Goal: Task Accomplishment & Management: Complete application form

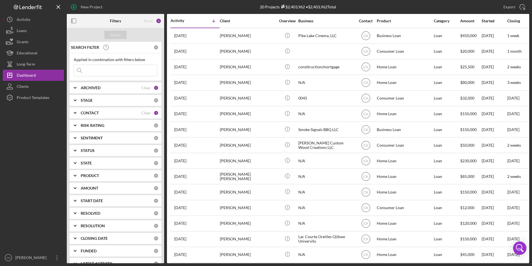
click at [96, 114] on b "CONTACT" at bounding box center [90, 113] width 18 height 4
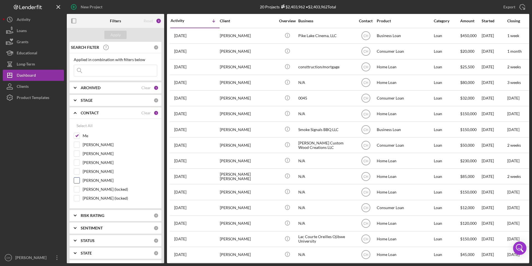
click at [76, 180] on input "[PERSON_NAME]" at bounding box center [77, 180] width 6 height 6
checkbox input "true"
click at [116, 35] on div "Apply" at bounding box center [116, 35] width 10 height 8
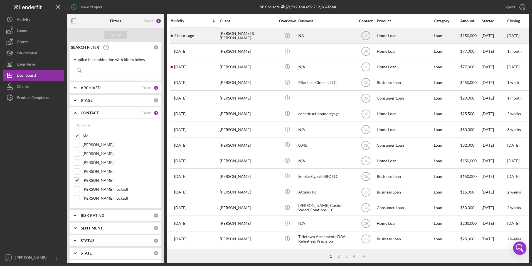
click at [257, 33] on div "[PERSON_NAME] & [PERSON_NAME]" at bounding box center [248, 35] width 56 height 15
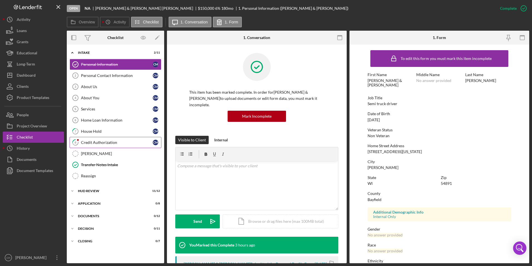
click at [109, 143] on div "Credit Authorization" at bounding box center [117, 142] width 72 height 4
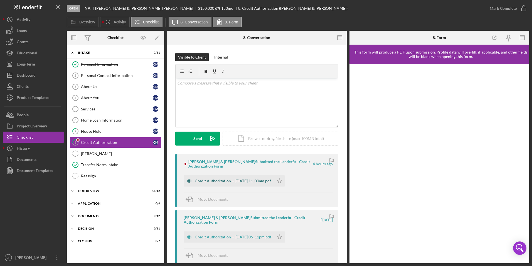
click at [215, 181] on div "Credit Authorization -- [DATE] 11_00am.pdf" at bounding box center [233, 180] width 76 height 4
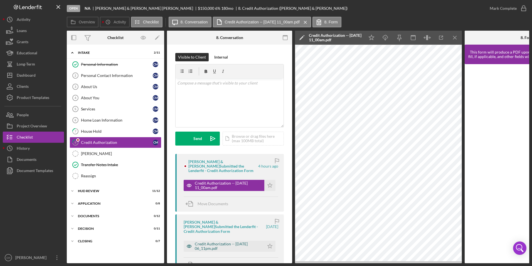
click at [209, 241] on div "Credit Authorization -- [DATE] 06_11pm.pdf" at bounding box center [228, 245] width 67 height 9
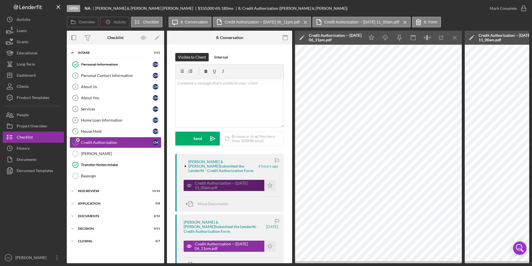
click at [226, 185] on div "Credit Authorization -- [DATE] 11_00am.pdf" at bounding box center [228, 185] width 67 height 9
click at [98, 75] on div "Personal Contact Information" at bounding box center [117, 75] width 72 height 4
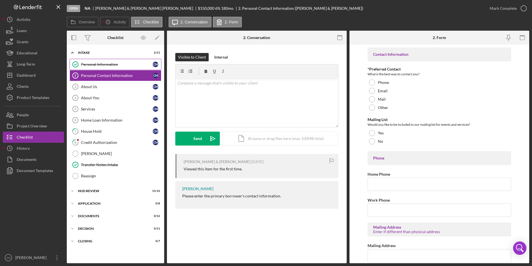
click at [100, 65] on div "Personal Information" at bounding box center [117, 64] width 72 height 4
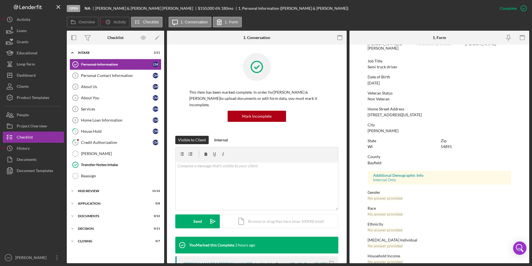
scroll to position [41, 0]
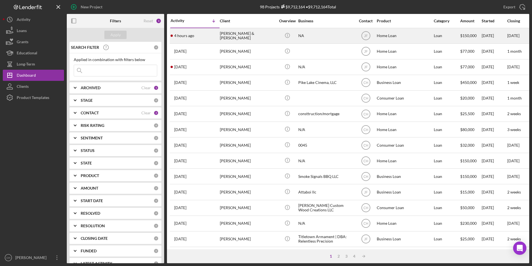
click at [234, 35] on div "[PERSON_NAME] & [PERSON_NAME]" at bounding box center [248, 35] width 56 height 15
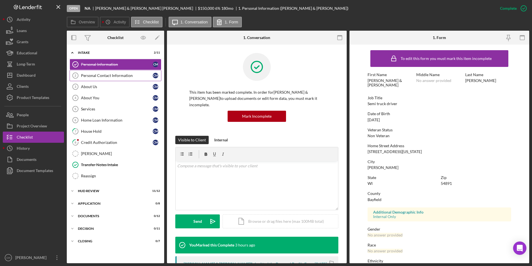
click at [90, 75] on div "Personal Contact Information" at bounding box center [117, 75] width 72 height 4
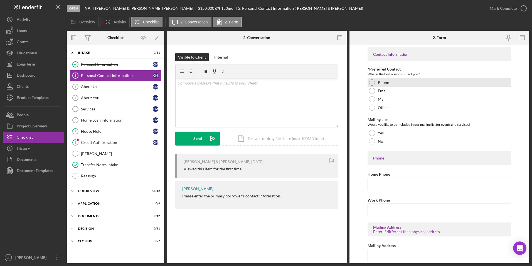
click at [370, 82] on div at bounding box center [372, 82] width 6 height 6
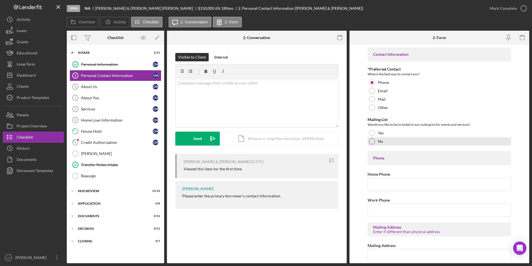
click at [370, 143] on div at bounding box center [372, 141] width 6 height 6
click at [380, 184] on input "Home Phone" at bounding box center [440, 183] width 144 height 13
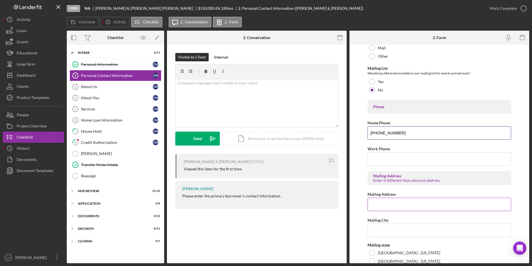
scroll to position [56, 0]
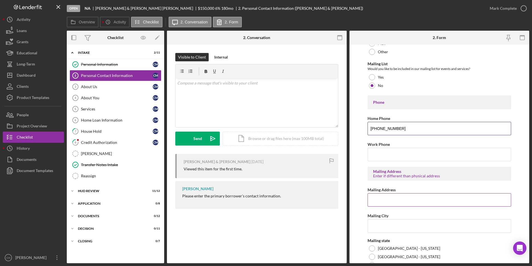
type input "[PHONE_NUMBER]"
click at [388, 198] on input "Mailing Address" at bounding box center [440, 199] width 144 height 13
type input "[STREET_ADDRESS][US_STATE]"
type input "[PERSON_NAME]"
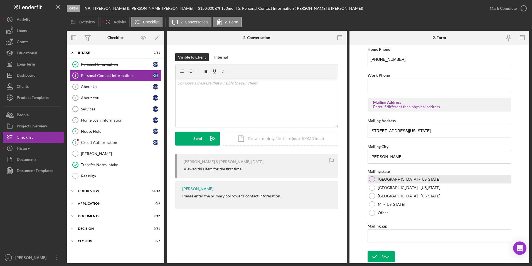
click at [374, 179] on div at bounding box center [372, 179] width 6 height 6
click at [377, 242] on input "Mailing Zip" at bounding box center [440, 235] width 144 height 13
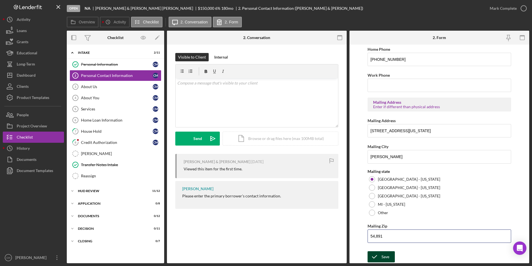
type input "54,891"
click at [379, 258] on icon "submit" at bounding box center [375, 256] width 14 height 14
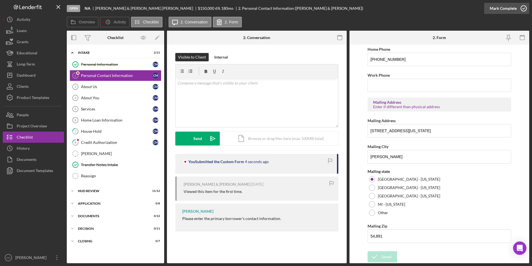
click at [496, 9] on div "Mark Complete" at bounding box center [503, 8] width 27 height 11
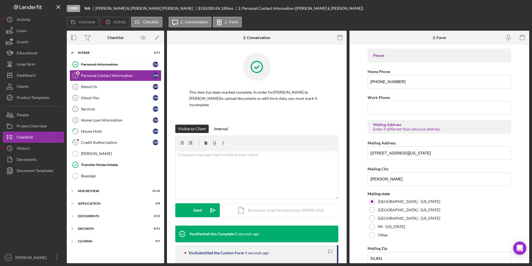
scroll to position [147, 0]
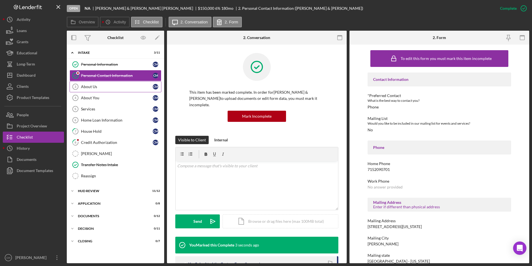
click at [84, 89] on div "About Us" at bounding box center [117, 86] width 72 height 4
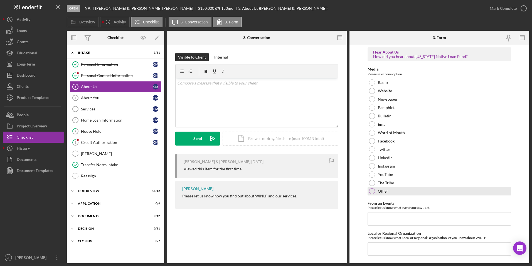
click at [371, 192] on div at bounding box center [372, 191] width 6 height 6
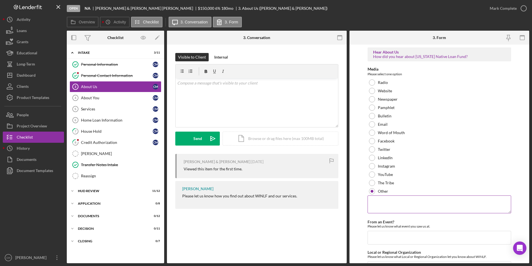
click at [379, 200] on textarea at bounding box center [440, 204] width 144 height 18
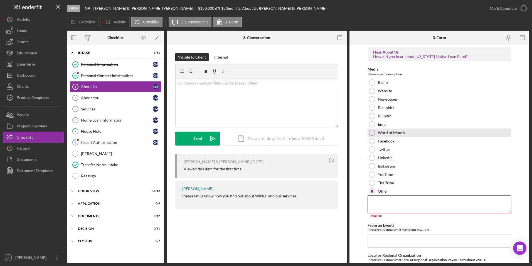
click at [373, 133] on div at bounding box center [372, 132] width 6 height 6
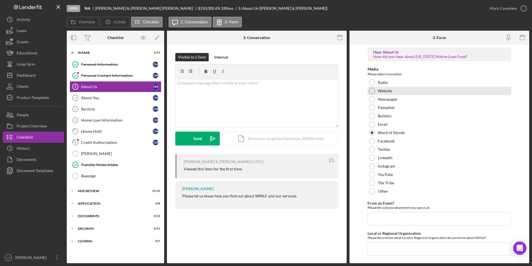
scroll to position [13, 0]
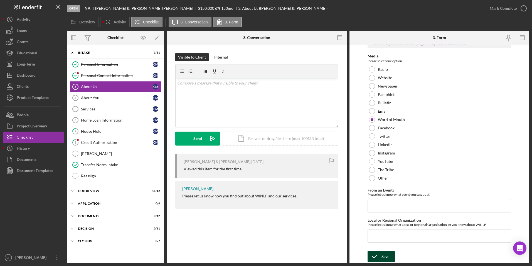
click at [381, 255] on icon "submit" at bounding box center [375, 256] width 14 height 14
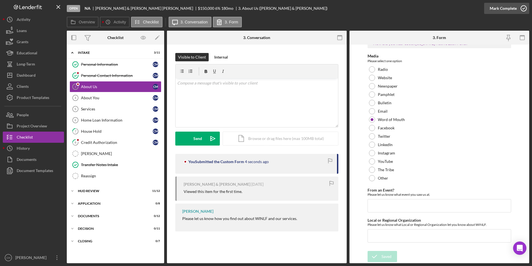
click at [510, 9] on div "Mark Complete" at bounding box center [503, 8] width 27 height 11
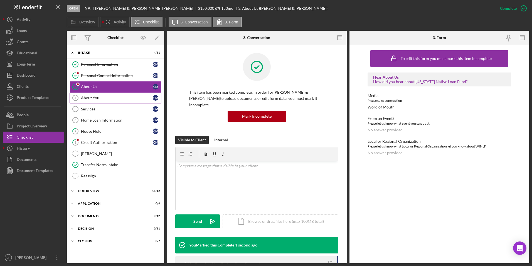
click at [91, 98] on div "About You" at bounding box center [117, 98] width 72 height 4
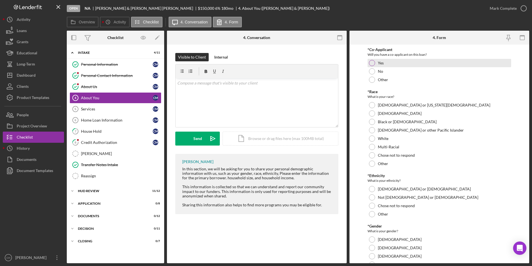
click at [373, 63] on div at bounding box center [372, 63] width 6 height 6
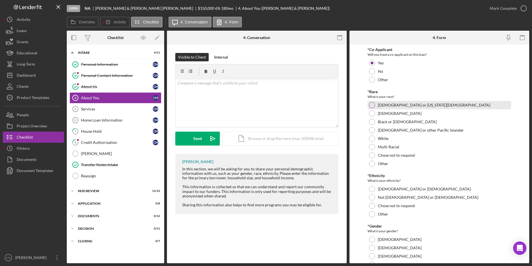
click at [372, 106] on div at bounding box center [372, 105] width 6 height 6
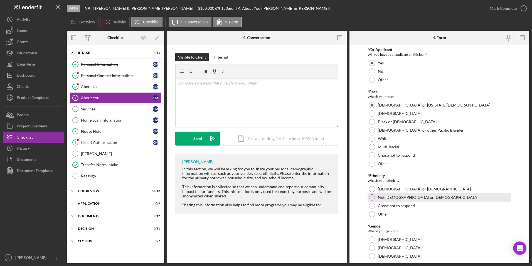
click at [372, 196] on div at bounding box center [372, 197] width 6 height 6
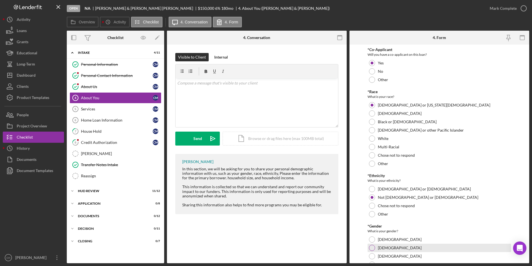
click at [372, 248] on div at bounding box center [372, 247] width 6 height 6
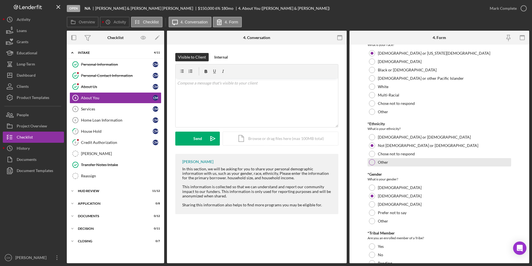
scroll to position [84, 0]
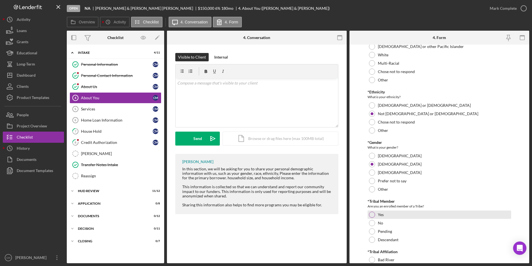
click at [371, 214] on div at bounding box center [372, 214] width 6 height 6
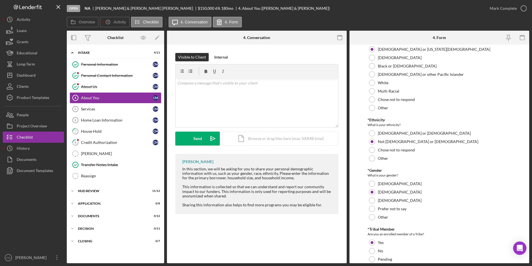
scroll to position [167, 0]
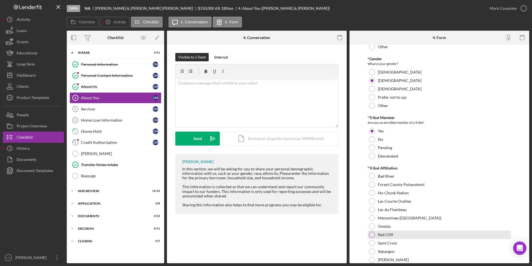
click at [373, 235] on div at bounding box center [372, 234] width 6 height 6
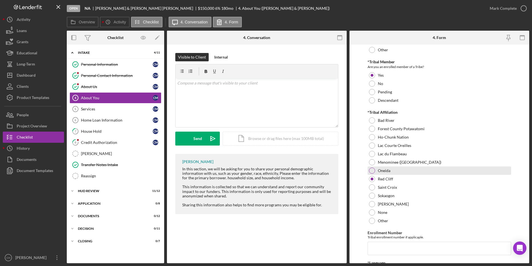
scroll to position [278, 0]
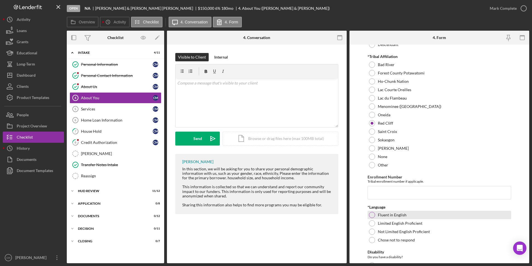
click at [373, 216] on div at bounding box center [372, 215] width 6 height 6
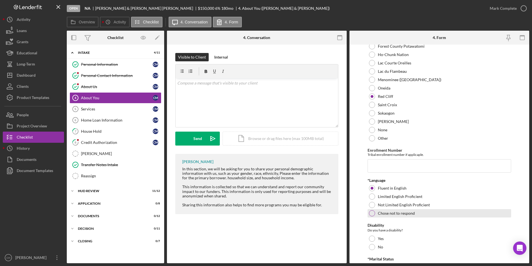
scroll to position [334, 0]
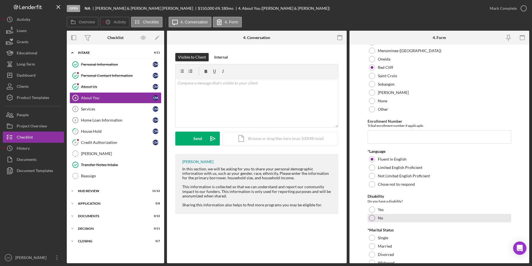
click at [374, 219] on div at bounding box center [372, 218] width 6 height 6
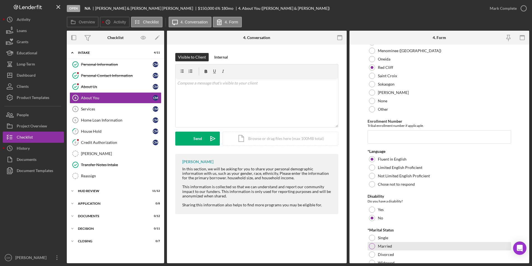
click at [372, 247] on div at bounding box center [372, 246] width 6 height 6
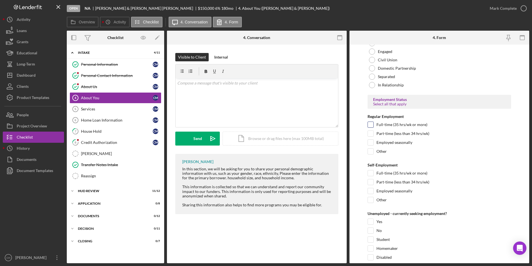
scroll to position [585, 0]
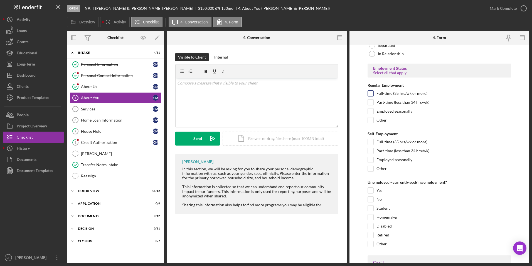
click at [373, 95] on input "Full-time (35 hrs/wk or more)" at bounding box center [371, 93] width 6 height 6
checkbox input "true"
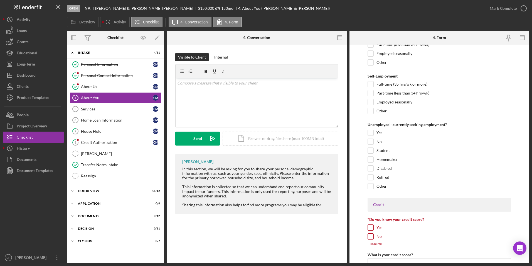
scroll to position [696, 0]
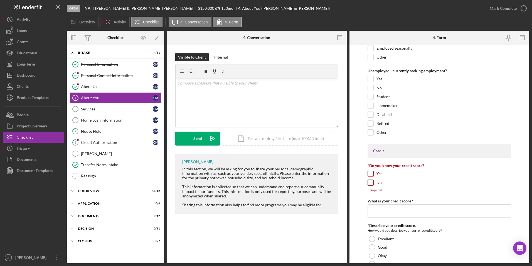
click at [368, 185] on input "No" at bounding box center [371, 183] width 6 height 6
checkbox input "true"
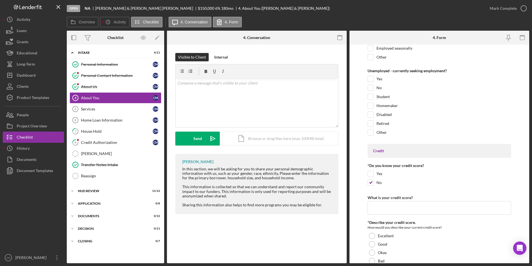
scroll to position [808, 0]
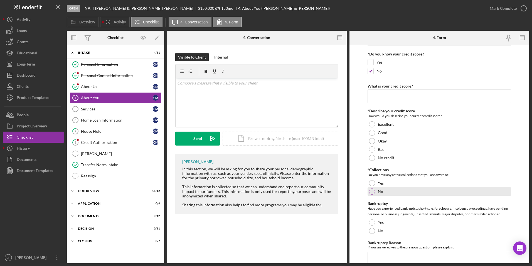
click at [374, 191] on div at bounding box center [372, 191] width 6 height 6
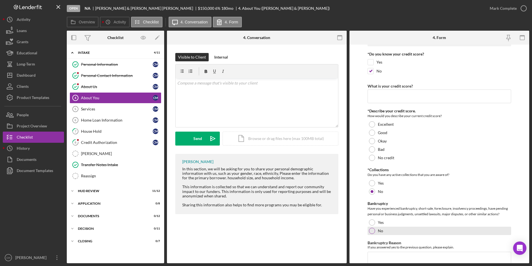
click at [371, 233] on div at bounding box center [372, 230] width 6 height 6
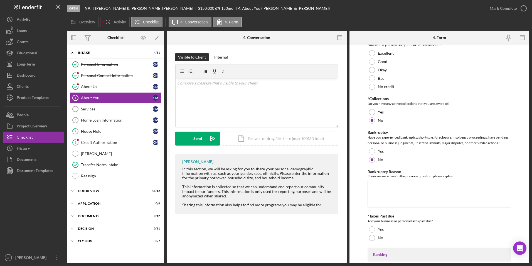
scroll to position [891, 0]
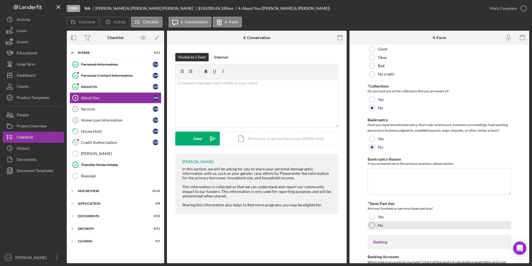
click at [371, 226] on div at bounding box center [372, 225] width 6 height 6
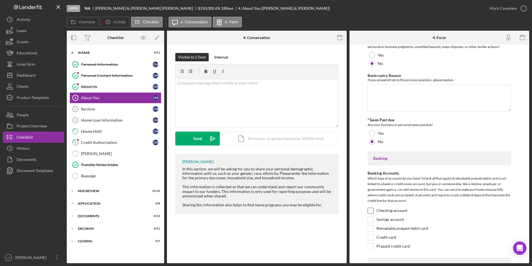
click at [373, 212] on input "Checking account" at bounding box center [371, 211] width 6 height 6
checkbox input "true"
click at [371, 217] on input "Savings account" at bounding box center [371, 220] width 6 height 6
checkbox input "true"
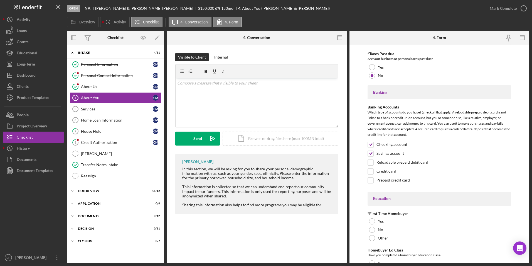
scroll to position [1086, 0]
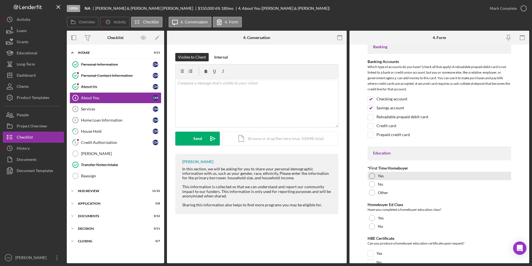
click at [372, 175] on div at bounding box center [372, 176] width 6 height 6
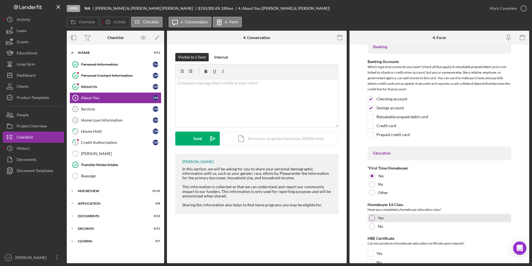
click at [372, 220] on div at bounding box center [372, 218] width 6 height 6
click at [372, 249] on div "HBE Certificate Can you produce a homebuyer education certificate upon request?…" at bounding box center [440, 256] width 144 height 41
click at [371, 252] on input "Yes" at bounding box center [371, 253] width 6 height 6
checkbox input "true"
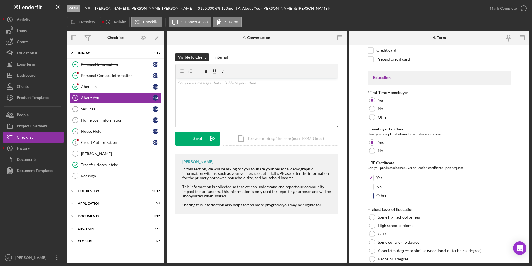
scroll to position [1190, 0]
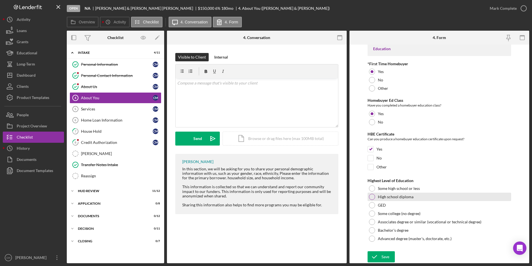
click at [370, 195] on div at bounding box center [372, 197] width 6 height 6
click at [386, 259] on div "Save" at bounding box center [386, 256] width 8 height 11
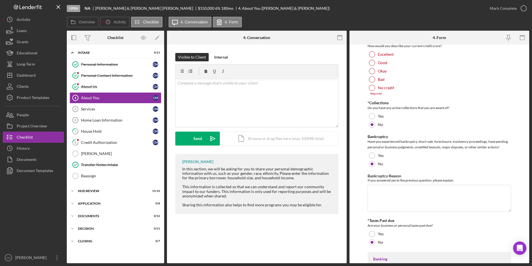
scroll to position [831, 0]
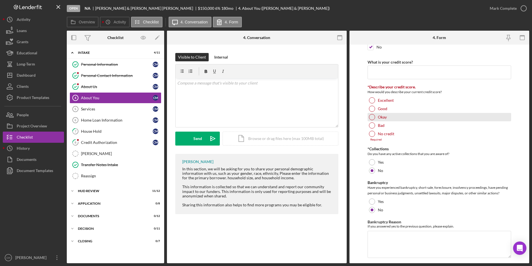
click at [374, 117] on div at bounding box center [372, 117] width 6 height 6
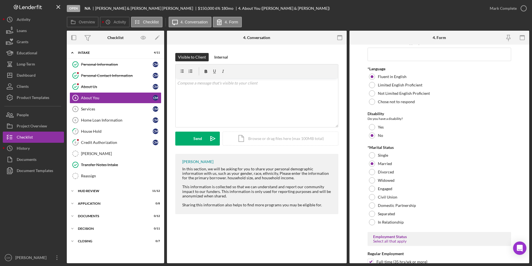
scroll to position [386, 0]
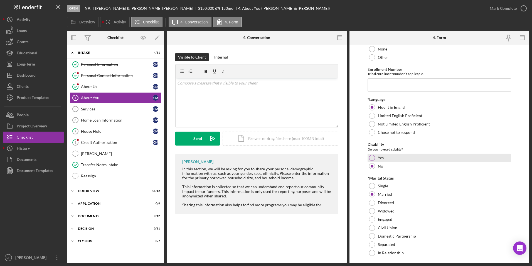
click at [373, 156] on div at bounding box center [372, 158] width 6 height 6
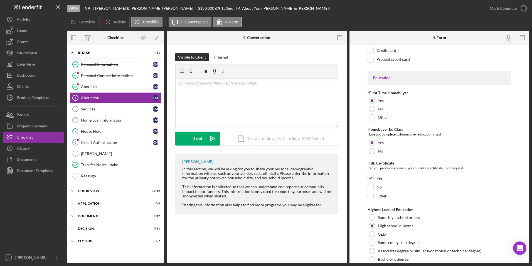
scroll to position [1190, 0]
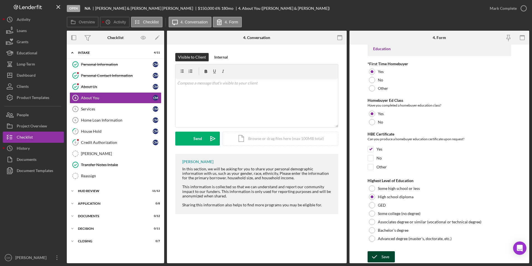
click at [382, 258] on div "Save" at bounding box center [386, 256] width 8 height 11
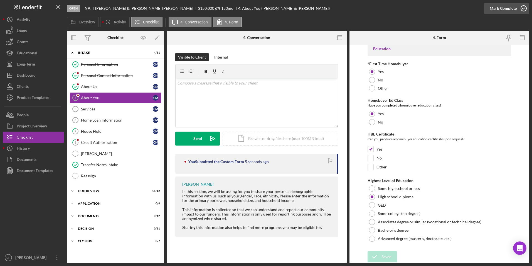
click at [502, 8] on div "Mark Complete" at bounding box center [503, 8] width 27 height 11
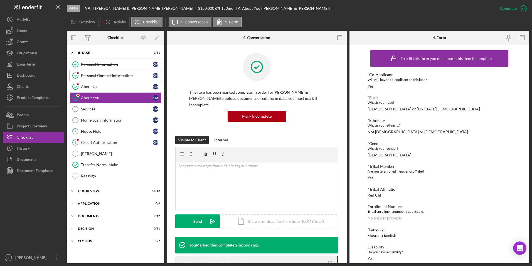
click at [97, 74] on div "Personal Contact Information" at bounding box center [117, 75] width 72 height 4
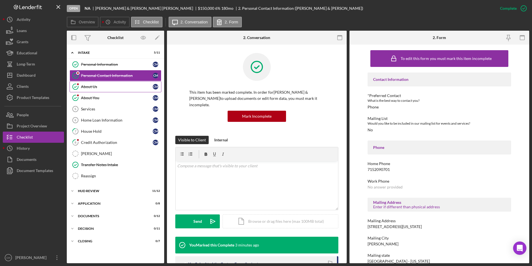
click at [87, 85] on div "About Us" at bounding box center [117, 86] width 72 height 4
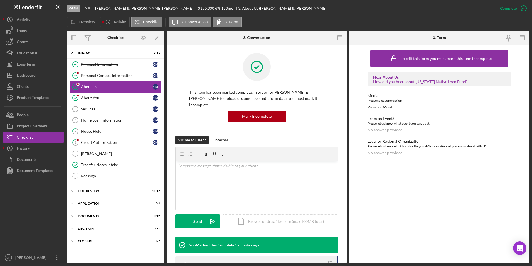
click at [82, 100] on icon "About You" at bounding box center [76, 98] width 14 height 14
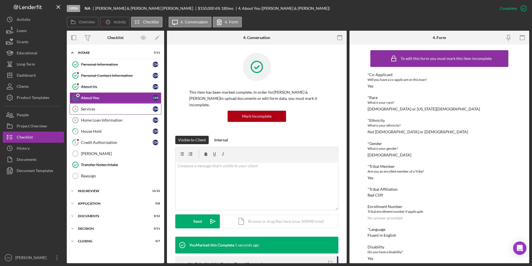
click at [81, 109] on div "Services" at bounding box center [117, 109] width 72 height 4
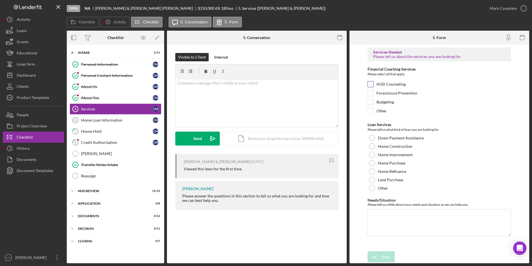
click at [373, 84] on input "HUD Counseling" at bounding box center [371, 84] width 6 height 6
checkbox input "true"
click at [370, 162] on div at bounding box center [372, 163] width 6 height 6
click at [378, 219] on textarea "Needs/Situation" at bounding box center [440, 222] width 144 height 27
type textarea "Would like to purchase a home"
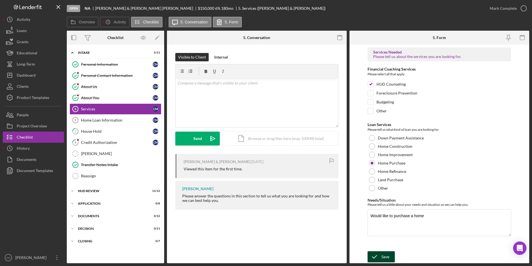
click at [378, 255] on icon "submit" at bounding box center [375, 256] width 14 height 14
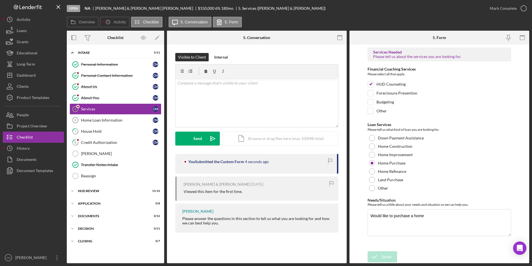
click at [494, 6] on div "Mark Complete" at bounding box center [503, 8] width 27 height 11
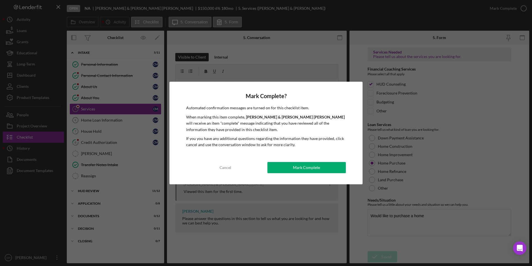
click at [296, 175] on div "Mark Complete? Automated confirmation messages are turned on for this checklist…" at bounding box center [266, 133] width 193 height 102
click at [297, 167] on div "Mark Complete" at bounding box center [306, 167] width 27 height 11
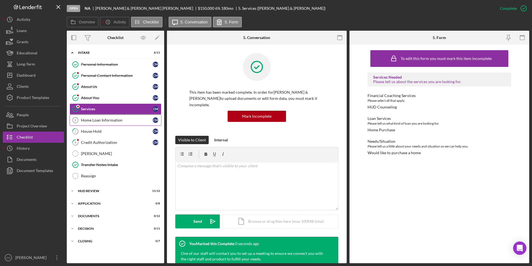
click at [101, 120] on div "Home Loan Information" at bounding box center [117, 120] width 72 height 4
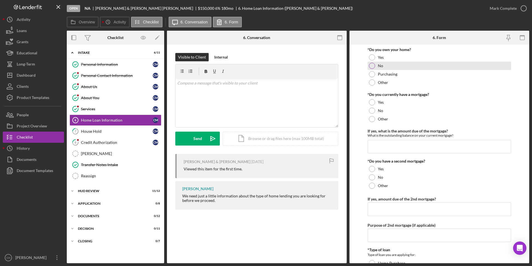
click at [372, 65] on div at bounding box center [372, 66] width 6 height 6
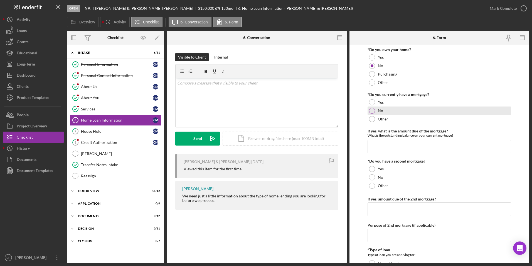
click at [374, 111] on div at bounding box center [372, 110] width 6 height 6
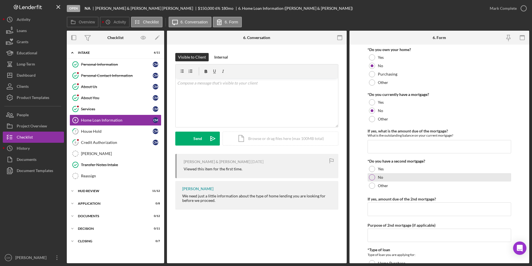
click at [374, 175] on div at bounding box center [372, 177] width 6 height 6
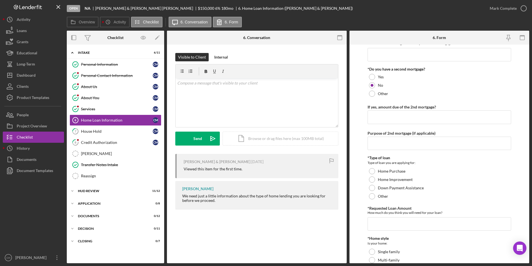
scroll to position [139, 0]
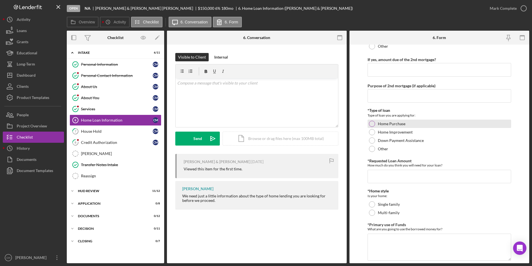
click at [374, 122] on div at bounding box center [372, 124] width 6 height 6
click at [378, 176] on input "*Requested Loan Amount" at bounding box center [440, 176] width 144 height 13
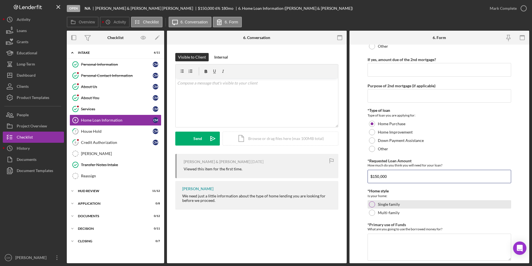
type input "$150,000"
click at [372, 203] on div at bounding box center [372, 204] width 6 height 6
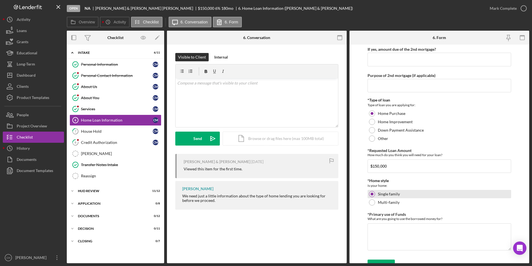
scroll to position [158, 0]
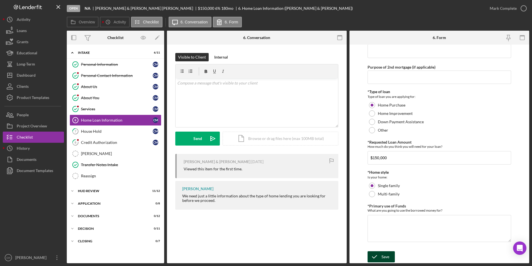
click at [383, 255] on div "Save" at bounding box center [386, 256] width 8 height 11
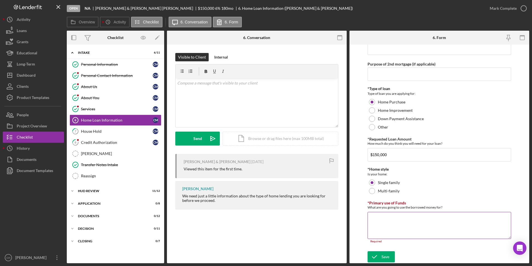
click at [401, 223] on textarea "*Primary use of Funds" at bounding box center [440, 225] width 144 height 27
type textarea "t"
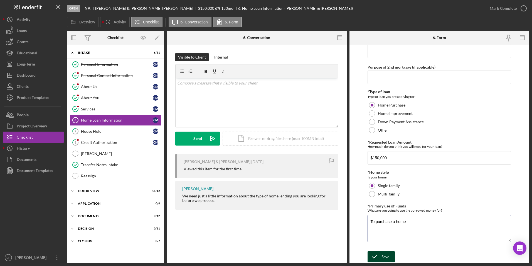
type textarea "To purchase a home"
click at [388, 256] on div "Save" at bounding box center [386, 256] width 8 height 11
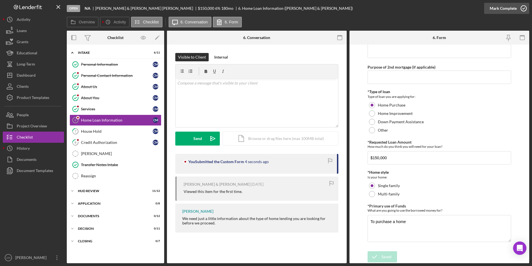
click at [500, 9] on div "Mark Complete" at bounding box center [503, 8] width 27 height 11
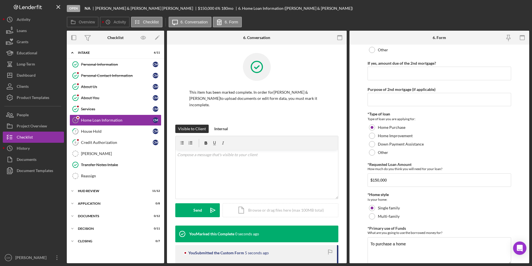
scroll to position [180, 0]
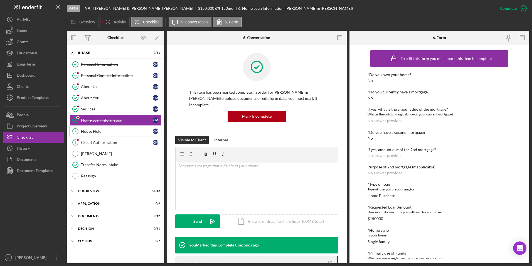
click at [97, 129] on div "House Hold" at bounding box center [117, 131] width 72 height 4
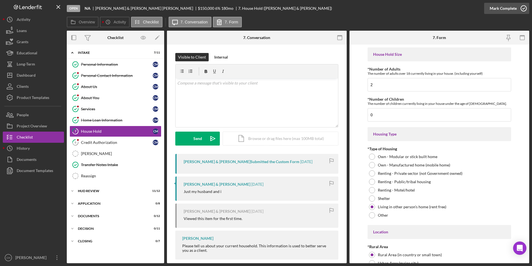
click at [505, 8] on div "Mark Complete" at bounding box center [503, 8] width 27 height 11
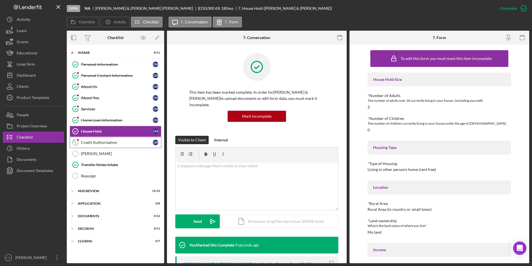
click at [102, 144] on div "Credit Authorization" at bounding box center [117, 142] width 72 height 4
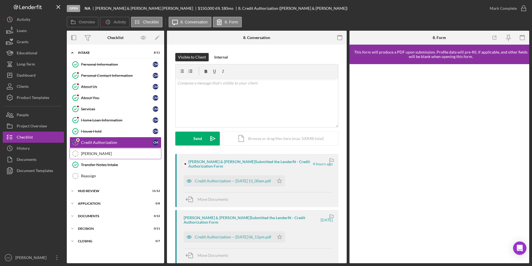
click at [84, 154] on div "[PERSON_NAME]" at bounding box center [121, 153] width 80 height 4
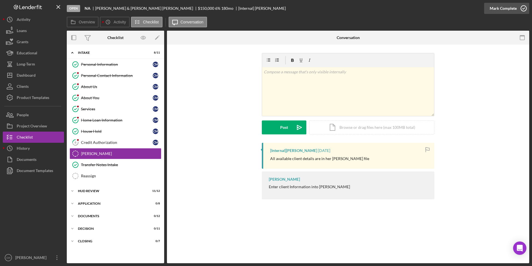
click at [515, 11] on div "Mark Complete" at bounding box center [503, 8] width 27 height 11
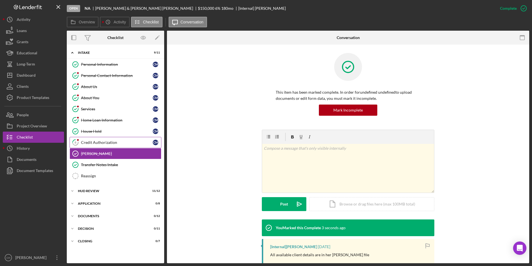
click at [93, 142] on div "Credit Authorization" at bounding box center [117, 142] width 72 height 4
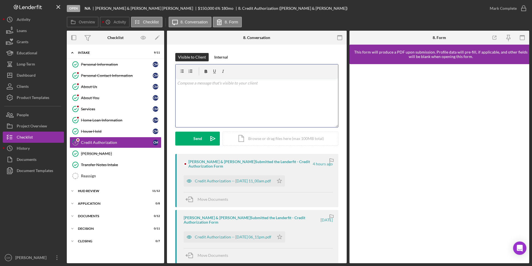
click at [189, 85] on p at bounding box center [257, 83] width 160 height 6
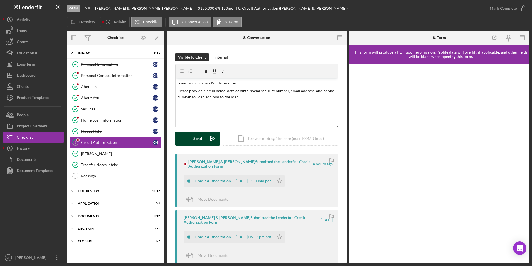
click at [197, 141] on div "Send" at bounding box center [198, 138] width 9 height 14
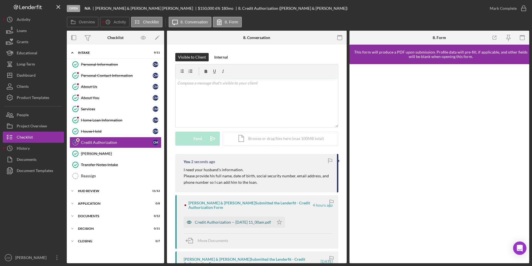
click at [216, 221] on div "Credit Authorization -- [DATE] 11_00am.pdf" at bounding box center [233, 222] width 76 height 4
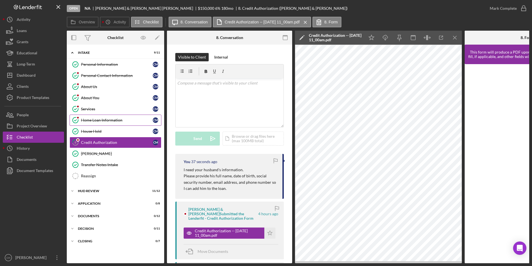
click at [89, 121] on div "Home Loan Information" at bounding box center [117, 120] width 72 height 4
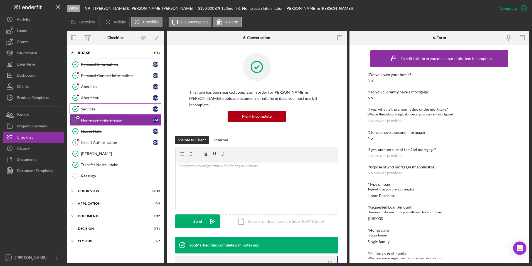
click at [94, 107] on div "Services" at bounding box center [117, 109] width 72 height 4
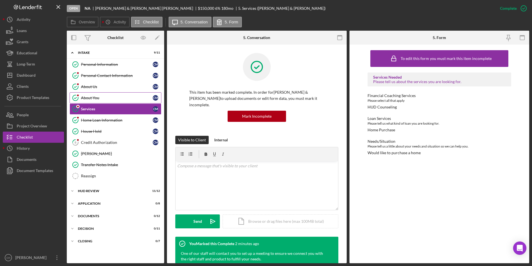
click at [97, 101] on link "About You About You C M" at bounding box center [116, 97] width 92 height 11
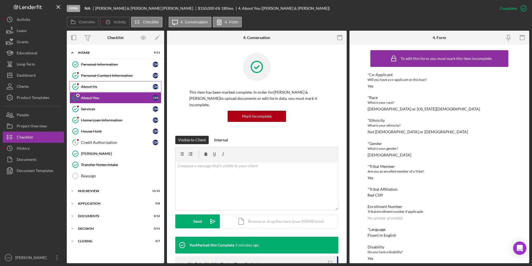
click at [97, 88] on div "About Us" at bounding box center [117, 86] width 72 height 4
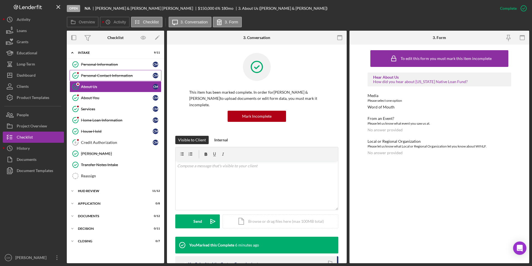
click at [104, 75] on div "Personal Contact Information" at bounding box center [117, 75] width 72 height 4
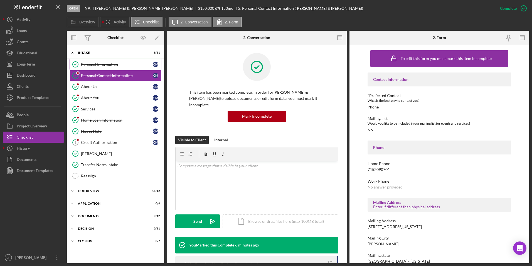
click at [108, 64] on div "Personal Information" at bounding box center [117, 64] width 72 height 4
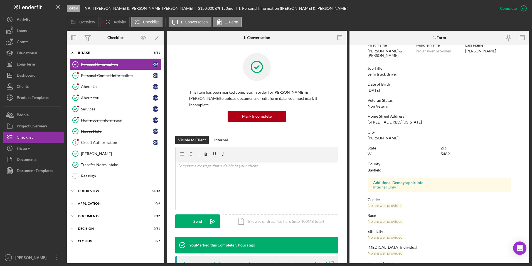
scroll to position [41, 0]
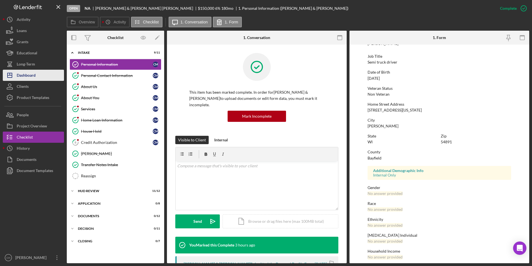
click at [26, 76] on div "Dashboard" at bounding box center [26, 76] width 19 height 13
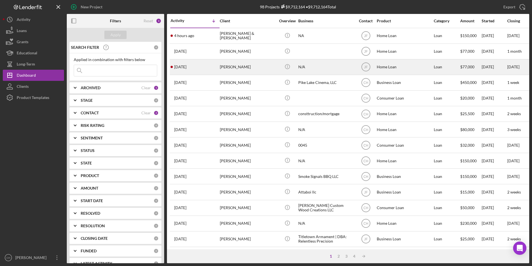
click at [230, 64] on div "[PERSON_NAME]" at bounding box center [248, 67] width 56 height 15
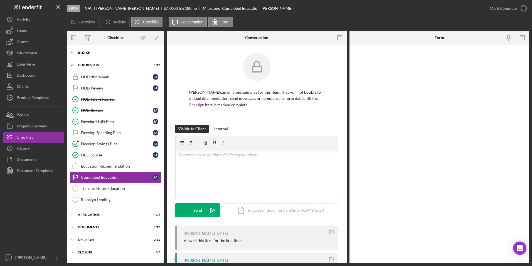
click at [86, 55] on div "Icon/Expander Intake 7 / 11" at bounding box center [115, 52] width 97 height 11
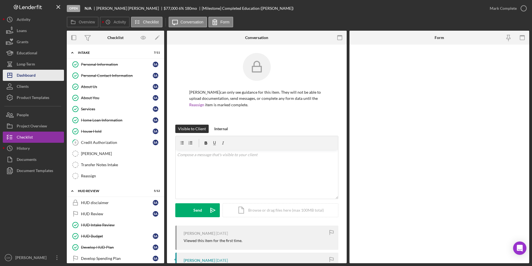
click at [27, 73] on div "Dashboard" at bounding box center [26, 76] width 19 height 13
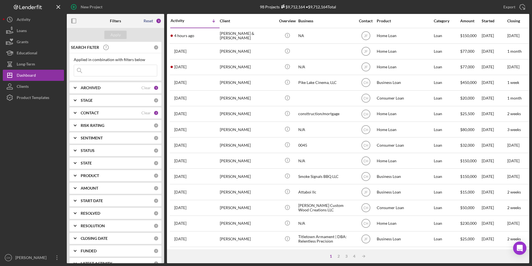
click at [146, 21] on div "Reset" at bounding box center [148, 21] width 9 height 4
click at [116, 36] on div "Apply" at bounding box center [116, 35] width 10 height 8
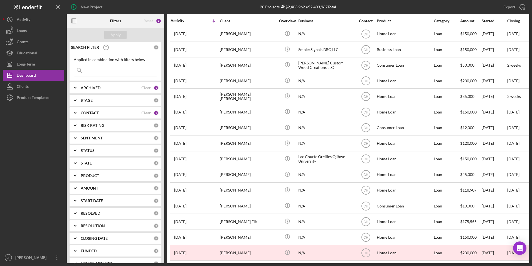
scroll to position [84, 0]
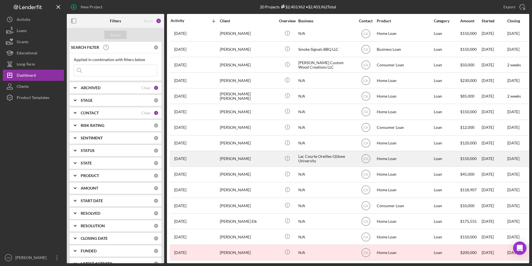
click at [231, 151] on div "[PERSON_NAME]" at bounding box center [248, 158] width 56 height 15
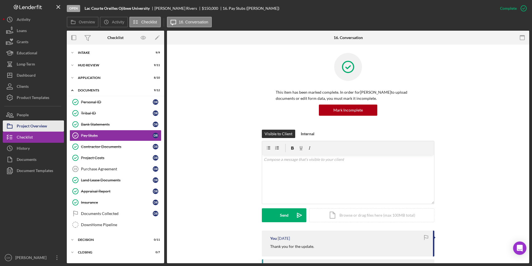
click at [37, 128] on div "Project Overview" at bounding box center [32, 126] width 30 height 13
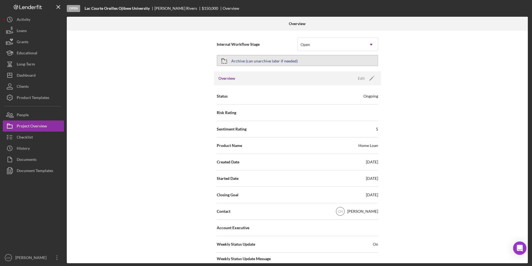
click at [278, 61] on div "Archive (can unarchive later if needed)" at bounding box center [264, 60] width 67 height 10
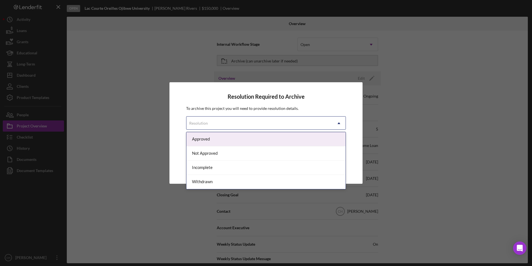
click at [226, 120] on div "Resolution" at bounding box center [260, 123] width 146 height 13
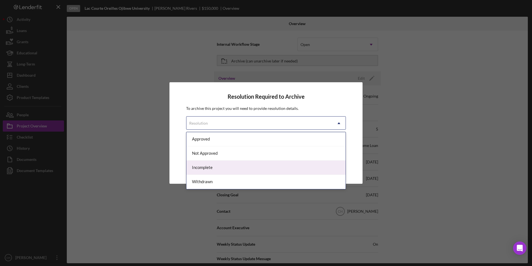
click at [206, 170] on div "Incomplete" at bounding box center [266, 167] width 159 height 14
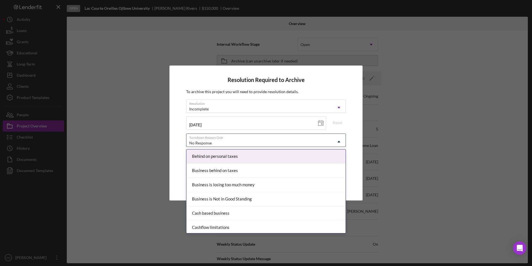
click at [220, 142] on div "No Response" at bounding box center [260, 142] width 146 height 13
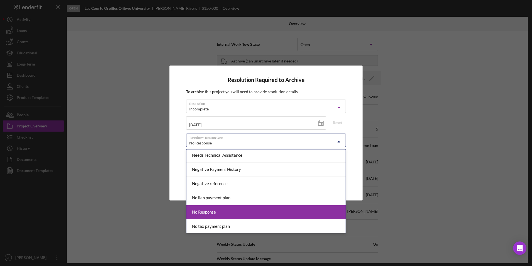
scroll to position [345, 0]
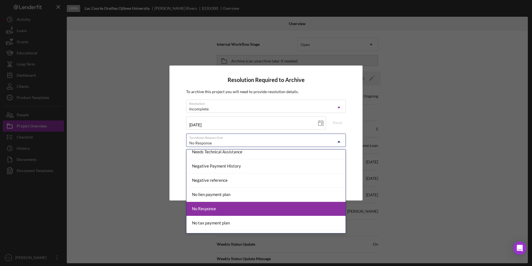
click at [211, 209] on div "No Response" at bounding box center [266, 209] width 159 height 14
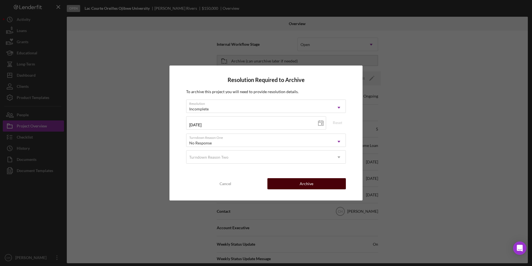
click at [289, 185] on button "Archive" at bounding box center [307, 183] width 79 height 11
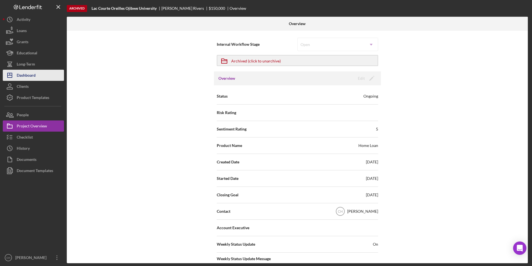
click at [36, 73] on button "Icon/Dashboard Dashboard" at bounding box center [33, 75] width 61 height 11
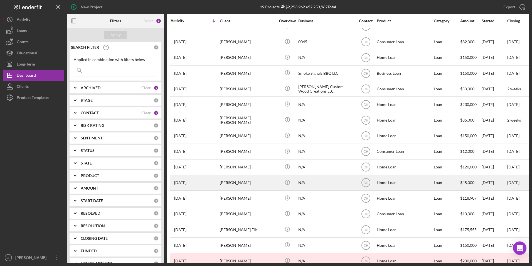
scroll to position [69, 0]
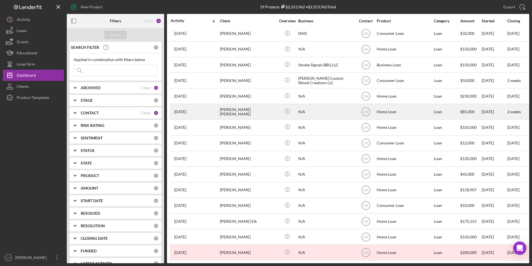
click at [223, 111] on div "[PERSON_NAME] [PERSON_NAME]" at bounding box center [248, 111] width 56 height 15
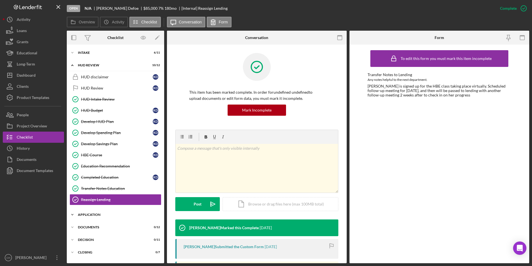
click at [94, 214] on div "Application" at bounding box center [117, 214] width 79 height 3
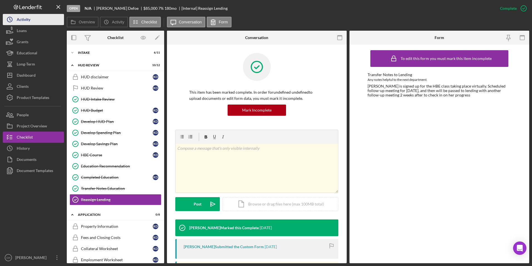
click at [28, 17] on div "Activity" at bounding box center [24, 20] width 14 height 13
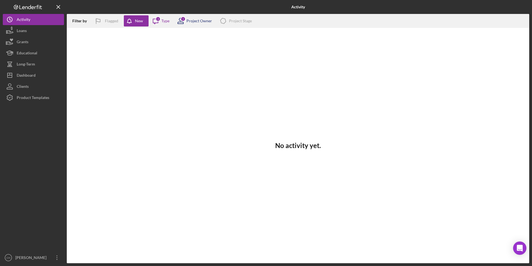
click at [195, 19] on div "Project Owner" at bounding box center [200, 21] width 26 height 4
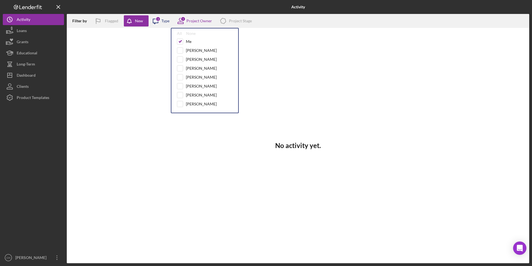
click at [163, 20] on div "Type" at bounding box center [166, 21] width 8 height 4
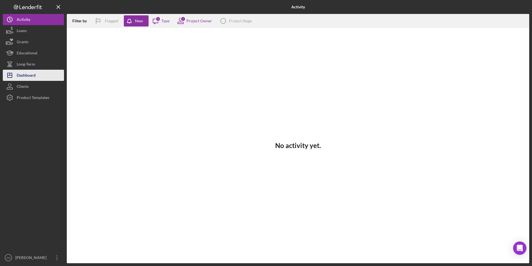
click at [26, 76] on div "Dashboard" at bounding box center [26, 76] width 19 height 13
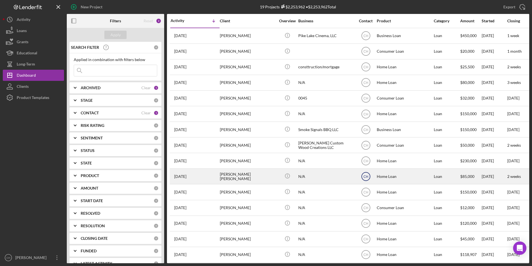
click at [368, 175] on text "CH" at bounding box center [366, 176] width 5 height 4
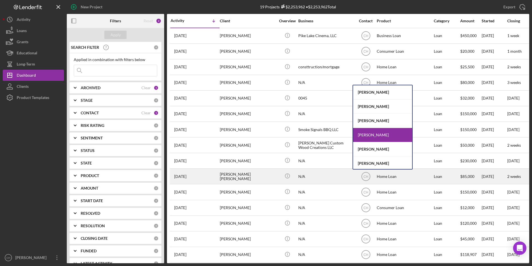
click at [205, 178] on div "[DATE] [PERSON_NAME] [PERSON_NAME]" at bounding box center [195, 176] width 49 height 15
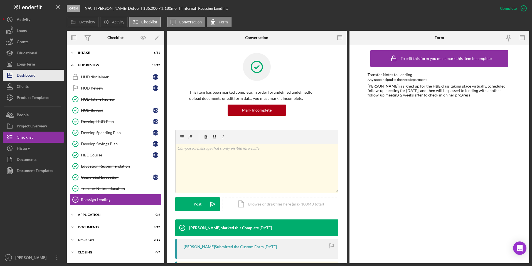
click at [41, 77] on button "Icon/Dashboard Dashboard" at bounding box center [33, 75] width 61 height 11
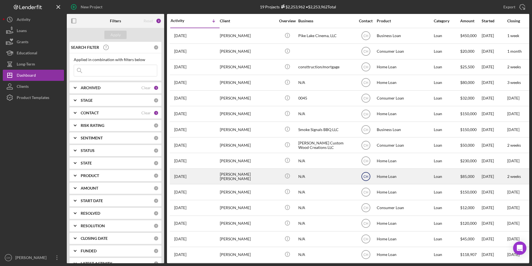
click at [368, 178] on text "CH" at bounding box center [366, 176] width 5 height 4
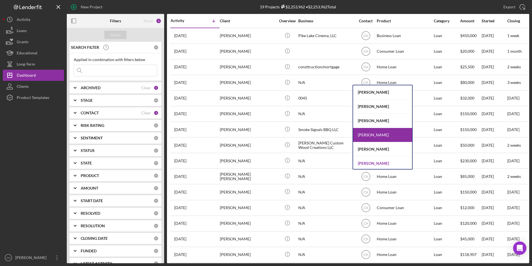
click at [368, 163] on div "[PERSON_NAME]" at bounding box center [382, 163] width 59 height 14
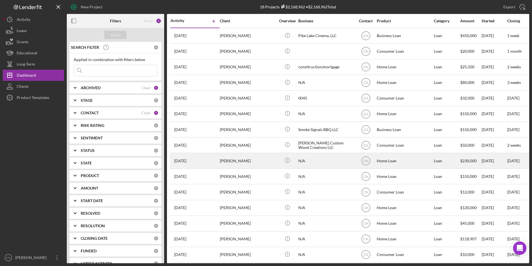
click at [224, 167] on div "[PERSON_NAME]" at bounding box center [248, 160] width 56 height 15
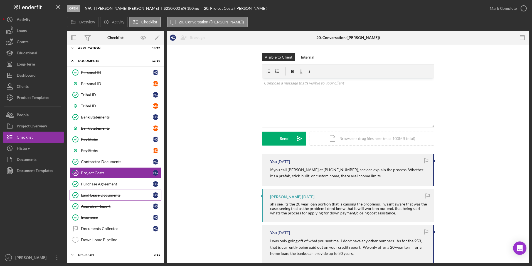
scroll to position [55, 0]
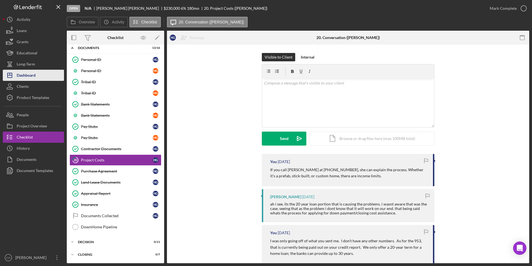
click at [33, 79] on div "Dashboard" at bounding box center [26, 76] width 19 height 13
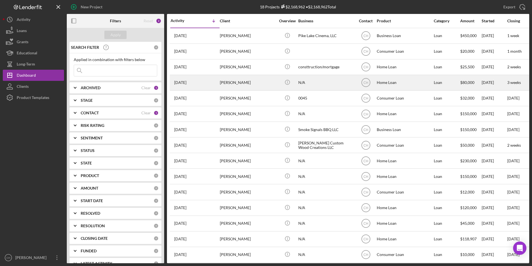
click at [242, 79] on div "[PERSON_NAME]" at bounding box center [248, 82] width 56 height 15
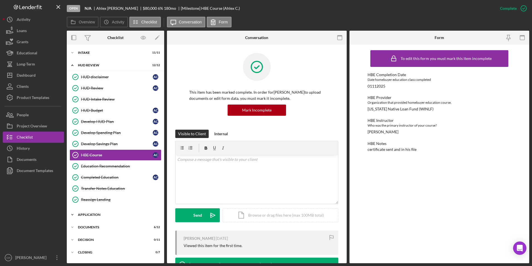
click at [100, 215] on div "Application" at bounding box center [117, 214] width 79 height 3
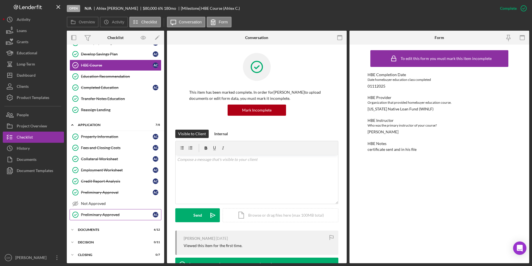
scroll to position [90, 0]
click at [95, 229] on div "Documents" at bounding box center [117, 228] width 79 height 3
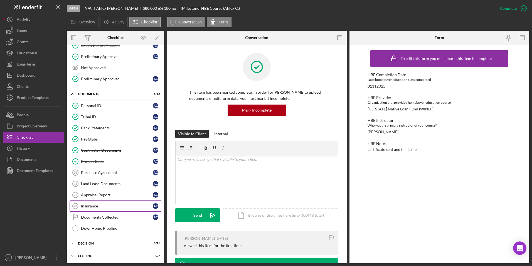
scroll to position [227, 0]
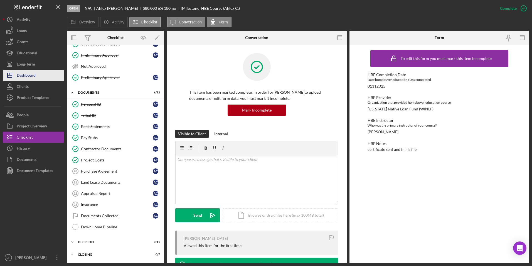
drag, startPoint x: 36, startPoint y: 75, endPoint x: 40, endPoint y: 73, distance: 3.9
click at [37, 75] on button "Icon/Dashboard Dashboard" at bounding box center [33, 75] width 61 height 11
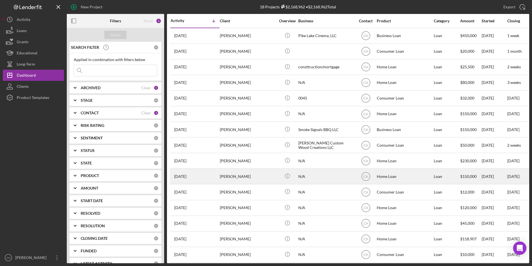
click at [247, 176] on div "[PERSON_NAME]" at bounding box center [248, 176] width 56 height 15
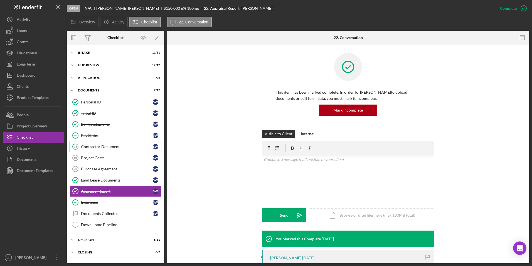
click at [99, 146] on div "Contractor Documents" at bounding box center [117, 146] width 72 height 4
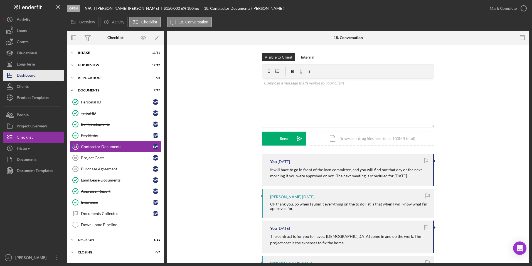
click at [37, 77] on button "Icon/Dashboard Dashboard" at bounding box center [33, 75] width 61 height 11
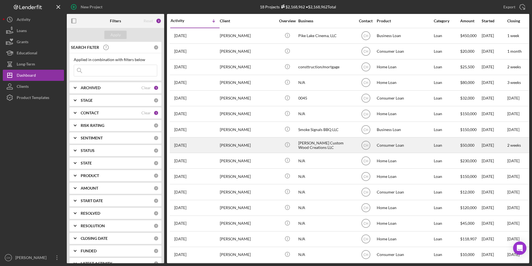
click at [231, 145] on div "[PERSON_NAME]" at bounding box center [248, 145] width 56 height 15
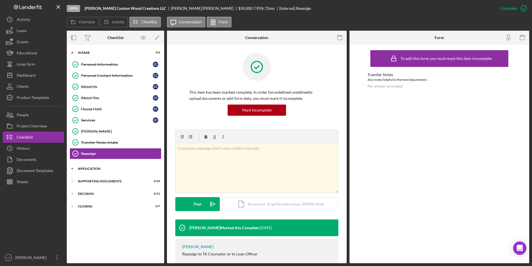
click at [91, 167] on div "Application" at bounding box center [117, 168] width 79 height 3
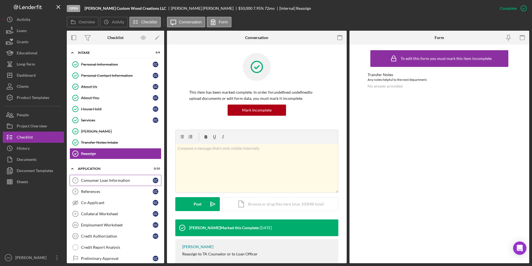
click at [114, 180] on div "Consumer Loan Information" at bounding box center [117, 180] width 72 height 4
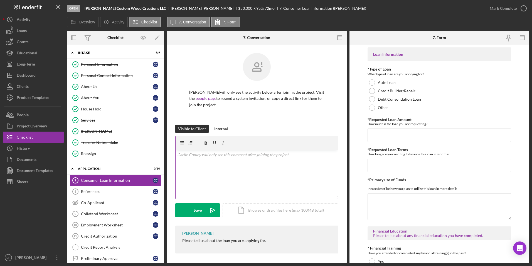
click at [186, 155] on p at bounding box center [257, 154] width 160 height 6
click at [225, 170] on p "Just wondering if you are still interested in the loan or not. If you are, can …" at bounding box center [257, 165] width 160 height 13
click at [224, 177] on div "v Color teal Color pink Remove color Add row above Add row below Add column bef…" at bounding box center [257, 174] width 163 height 49
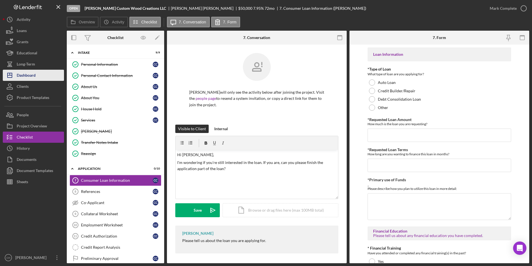
click at [30, 79] on div "Dashboard" at bounding box center [26, 76] width 19 height 13
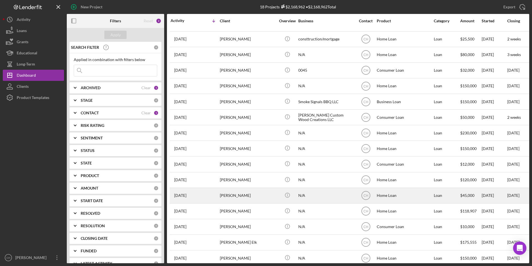
scroll to position [53, 0]
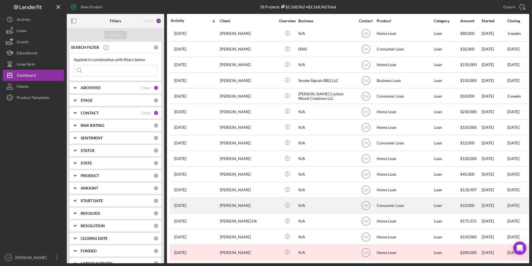
click at [237, 202] on div "[PERSON_NAME]" at bounding box center [248, 205] width 56 height 15
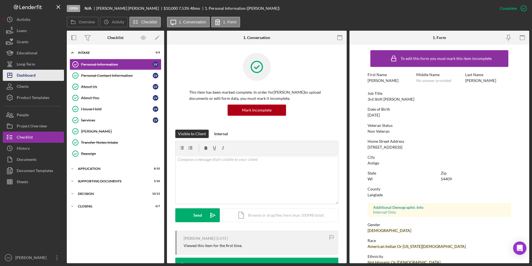
click at [30, 73] on div "Dashboard" at bounding box center [26, 76] width 19 height 13
